Goal: Transaction & Acquisition: Subscribe to service/newsletter

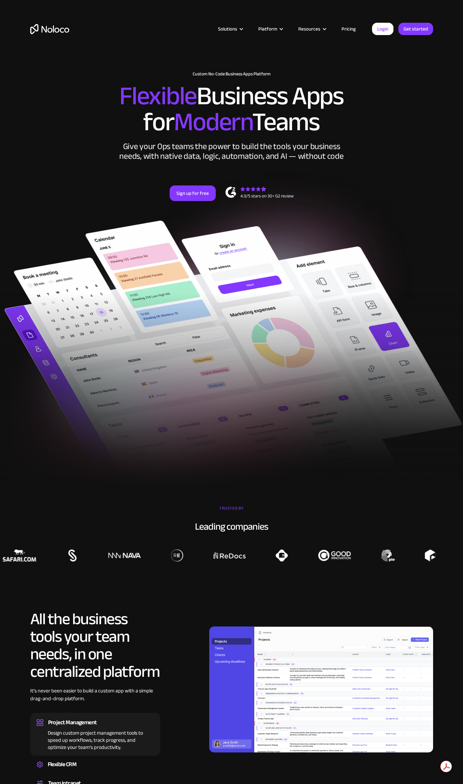
click at [350, 31] on link "Pricing" at bounding box center [348, 29] width 31 height 8
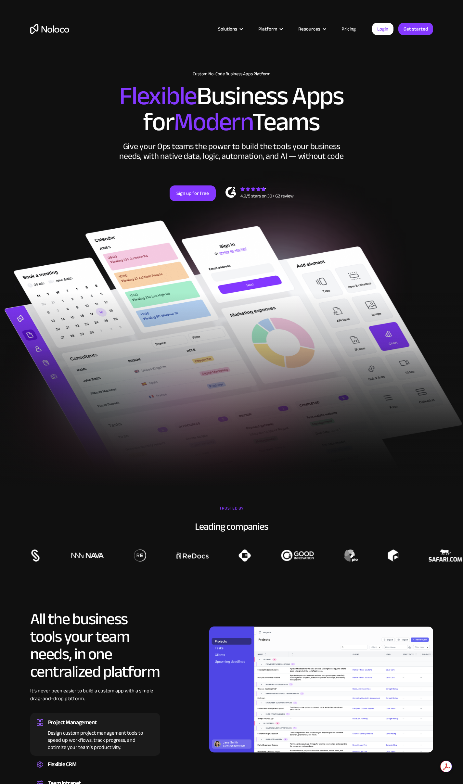
click at [244, 648] on img at bounding box center [321, 689] width 224 height 126
click at [257, 650] on img at bounding box center [321, 689] width 224 height 126
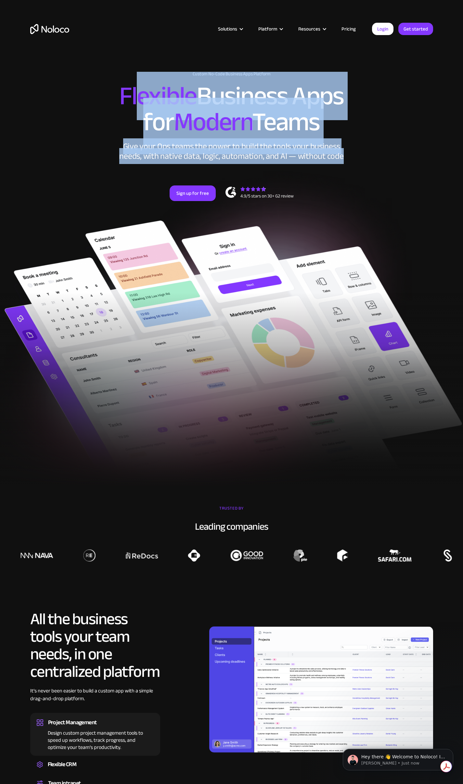
drag, startPoint x: 139, startPoint y: 77, endPoint x: 382, endPoint y: 180, distance: 263.8
click at [380, 187] on div "New: Connect Noloco to Stripe Custom No-Code Business Apps Platform Flexible Bu…" at bounding box center [232, 143] width 416 height 156
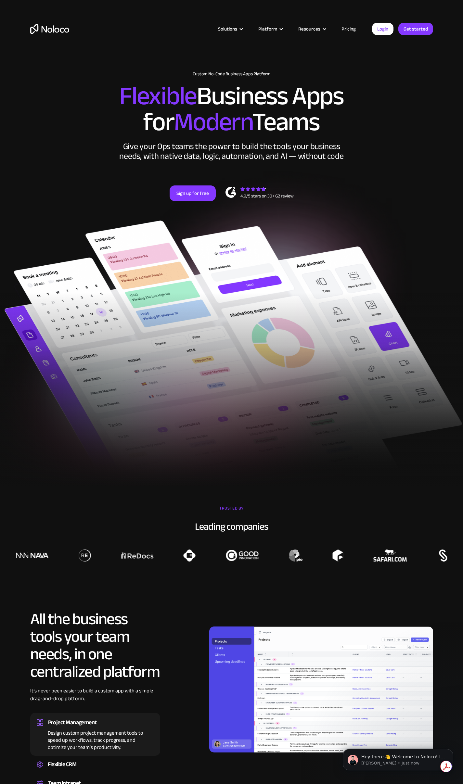
click at [381, 185] on div "Sign up for free" at bounding box center [231, 193] width 403 height 16
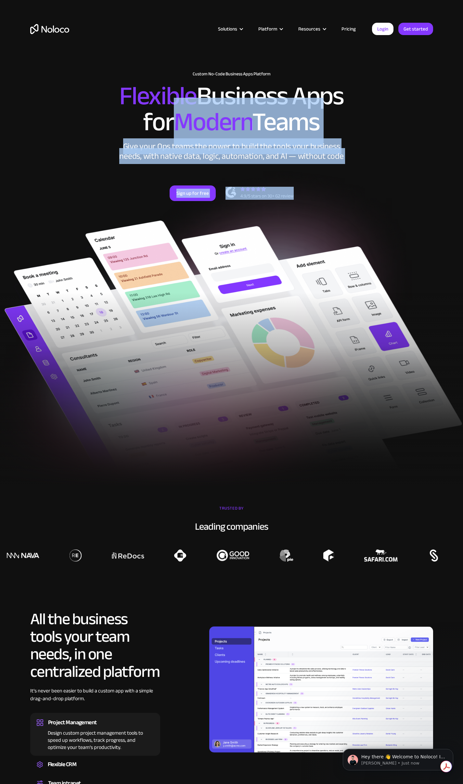
drag, startPoint x: 373, startPoint y: 177, endPoint x: 167, endPoint y: 87, distance: 224.8
click at [167, 87] on div "New: Connect Noloco to Stripe Custom No-Code Business Apps Platform Flexible Bu…" at bounding box center [232, 143] width 416 height 156
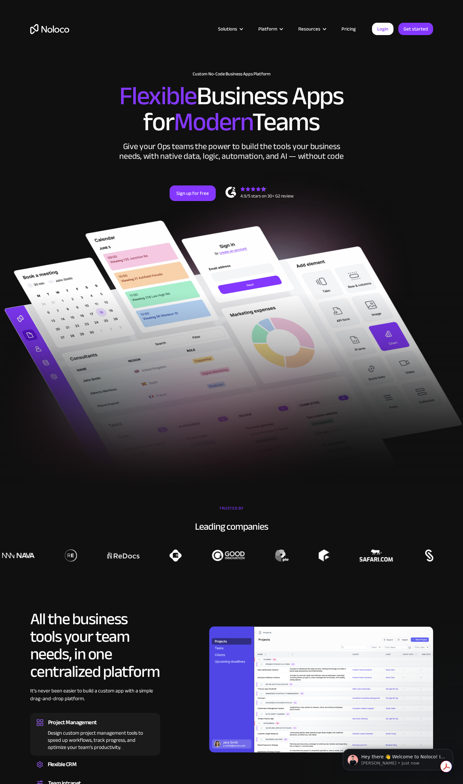
click at [145, 78] on span "Flexible" at bounding box center [157, 96] width 77 height 48
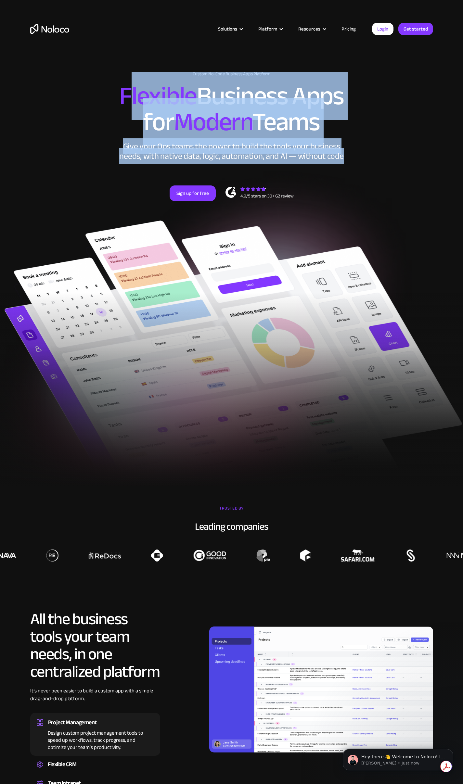
drag, startPoint x: 126, startPoint y: 72, endPoint x: 367, endPoint y: 186, distance: 266.4
click at [394, 204] on div "New: Connect Noloco to Stripe Custom No-Code Business Apps Platform Flexible Bu…" at bounding box center [232, 143] width 416 height 156
click at [366, 186] on div "New: Connect Noloco to Stripe Custom No-Code Business Apps Platform Flexible Bu…" at bounding box center [232, 143] width 416 height 156
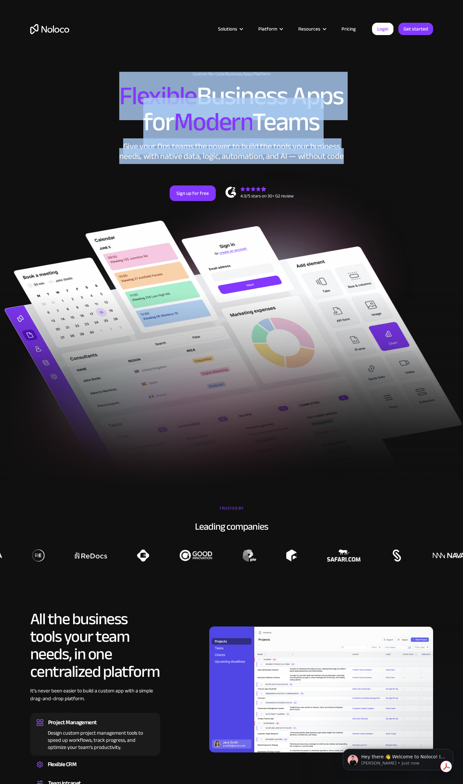
drag, startPoint x: 341, startPoint y: 190, endPoint x: 97, endPoint y: 73, distance: 270.3
click at [97, 73] on div "New: Connect Noloco to Stripe Custom No-Code Business Apps Platform Flexible Bu…" at bounding box center [232, 143] width 416 height 156
click at [97, 83] on h2 "Flexible Business Apps for Modern Teams" at bounding box center [231, 109] width 403 height 52
